Goal: Task Accomplishment & Management: Use online tool/utility

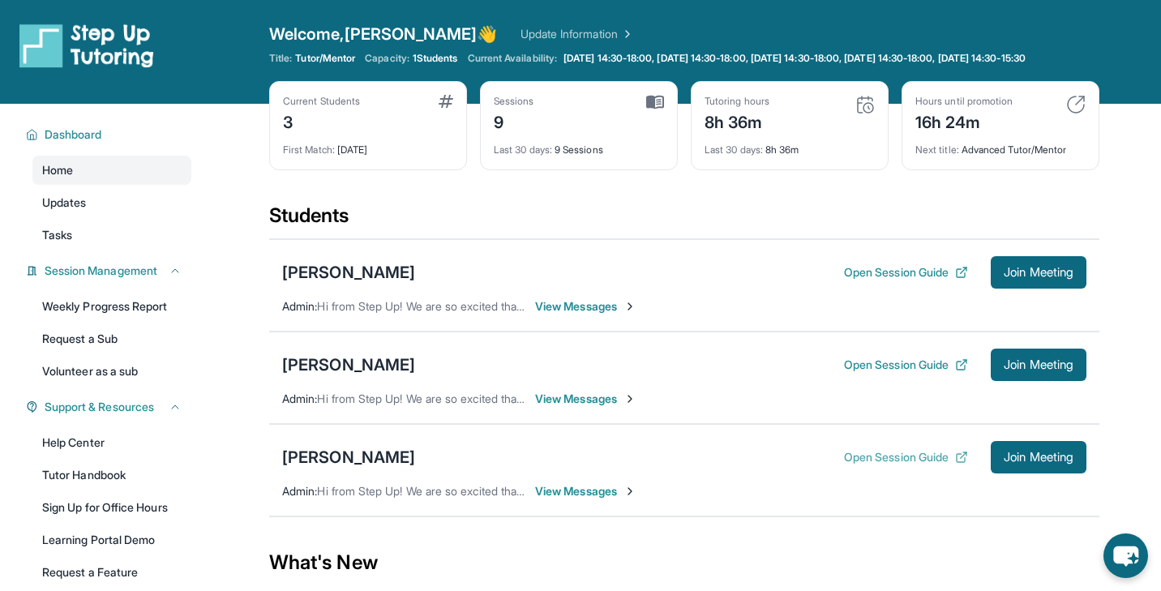
click at [915, 465] on button "Open Session Guide" at bounding box center [906, 457] width 124 height 16
click at [1004, 462] on span "Join Meeting" at bounding box center [1039, 457] width 70 height 10
click at [940, 465] on button "Open Session Guide" at bounding box center [906, 457] width 124 height 16
click at [1031, 474] on button "Join Meeting" at bounding box center [1039, 457] width 96 height 32
